Goal: Information Seeking & Learning: Check status

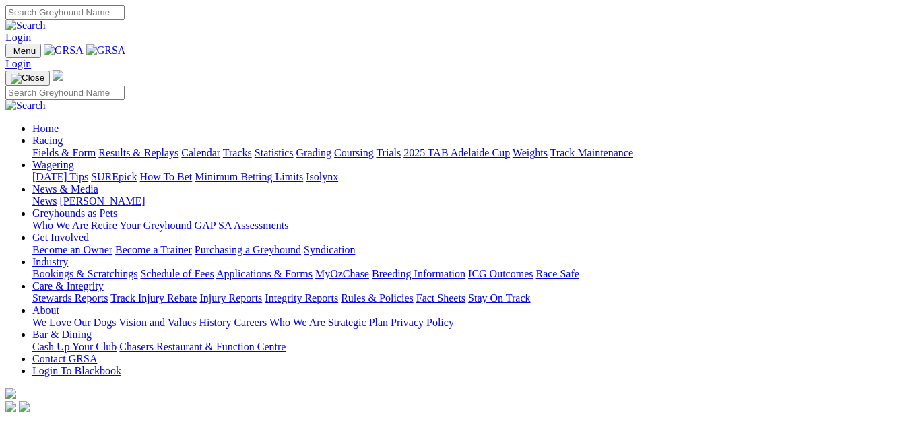
click at [40, 147] on link "Fields & Form" at bounding box center [63, 152] width 63 height 11
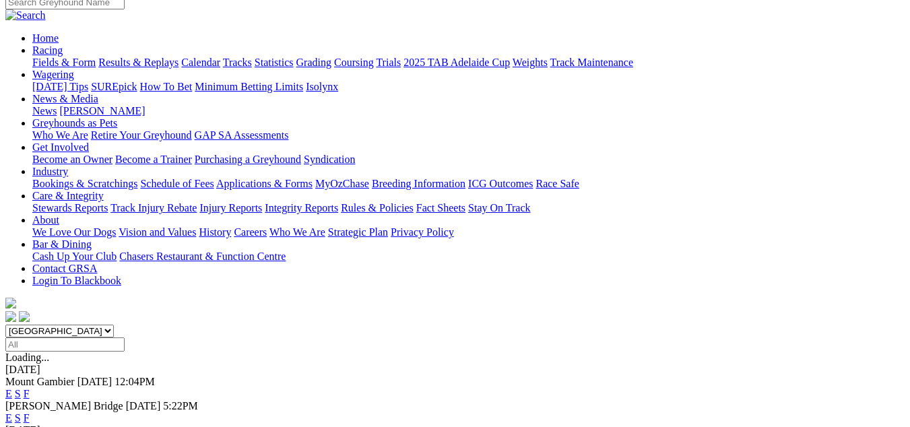
scroll to position [135, 0]
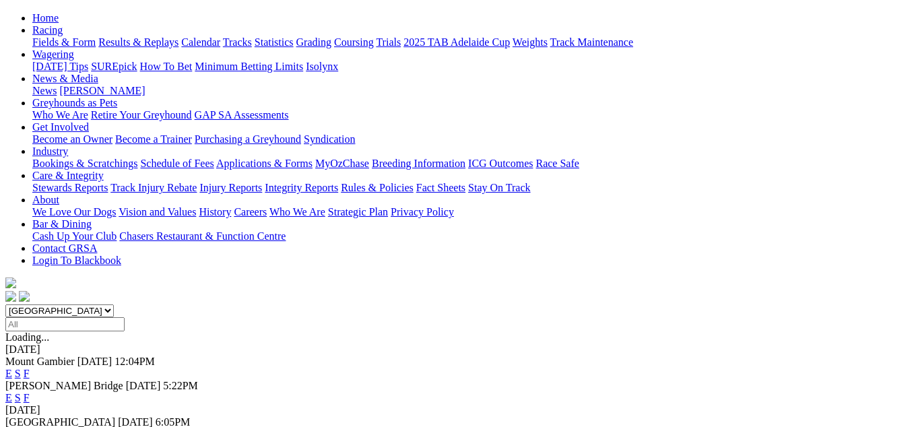
click at [30, 368] on link "F" at bounding box center [27, 373] width 6 height 11
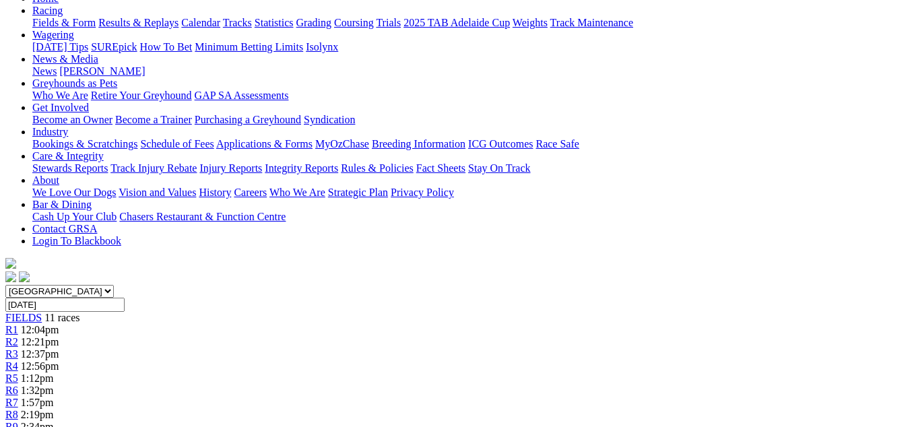
scroll to position [67, 0]
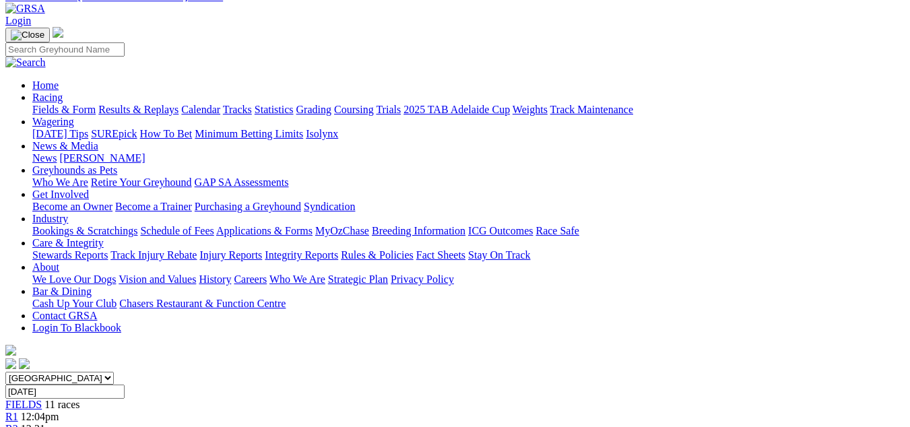
click at [145, 104] on link "Results & Replays" at bounding box center [138, 109] width 80 height 11
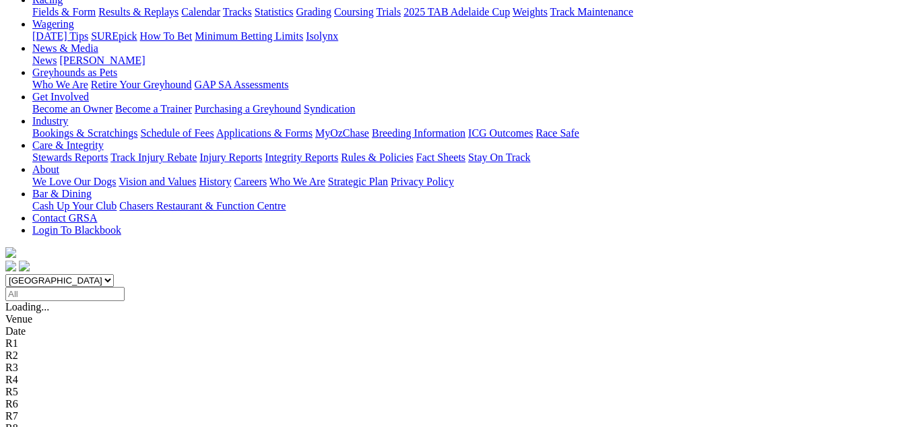
scroll to position [202, 0]
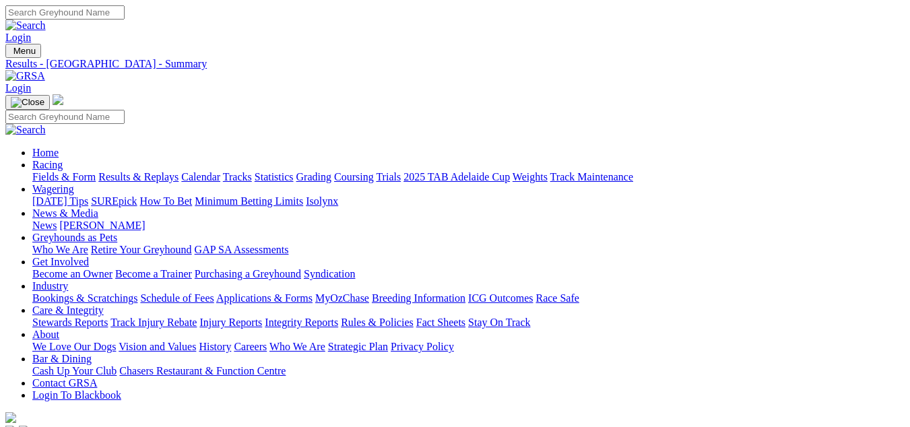
click at [143, 171] on link "Results & Replays" at bounding box center [138, 176] width 80 height 11
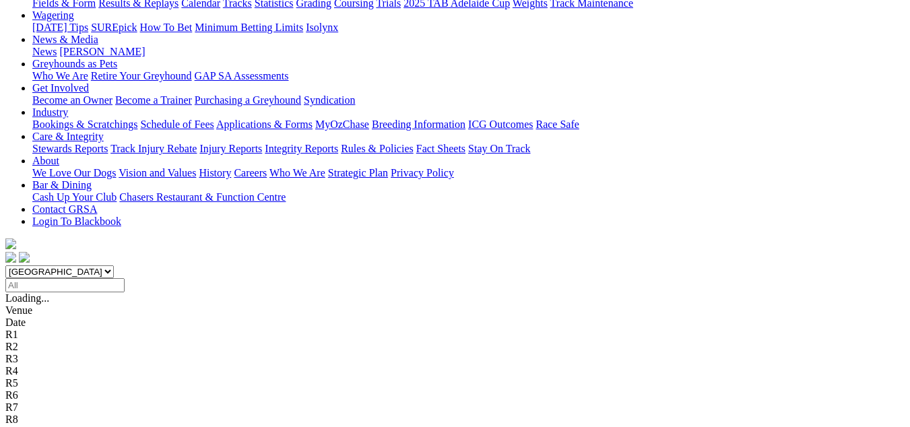
scroll to position [202, 0]
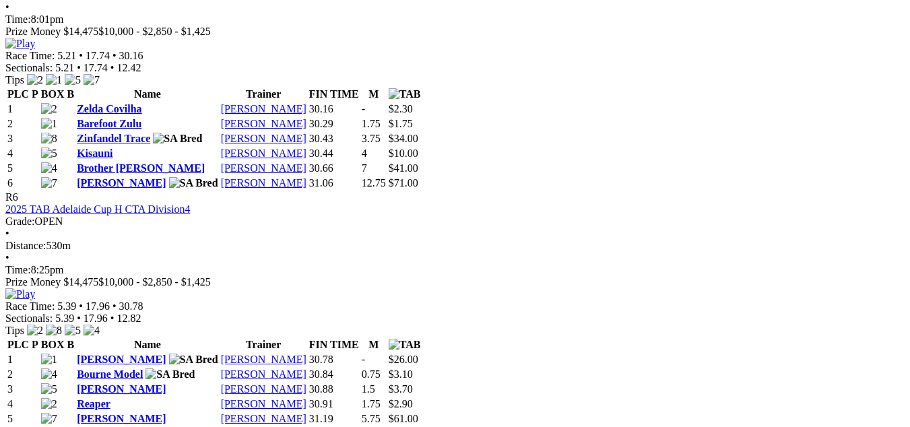
scroll to position [1751, 0]
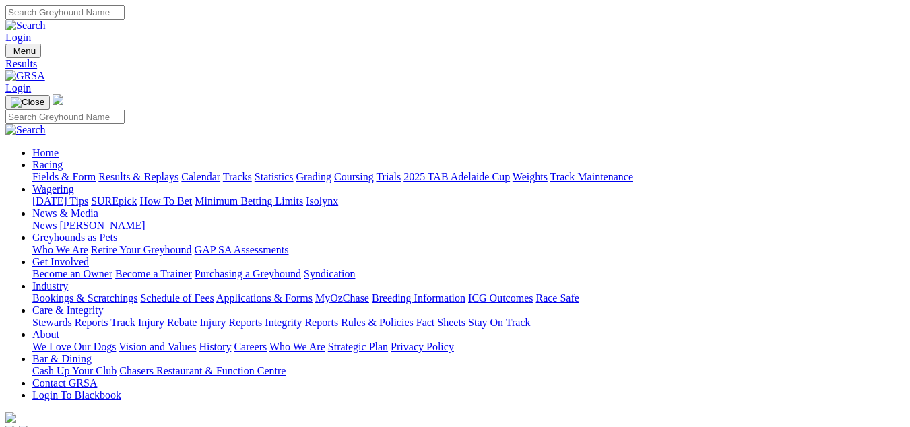
click at [36, 171] on link "Fields & Form" at bounding box center [63, 176] width 63 height 11
